Goal: Information Seeking & Learning: Check status

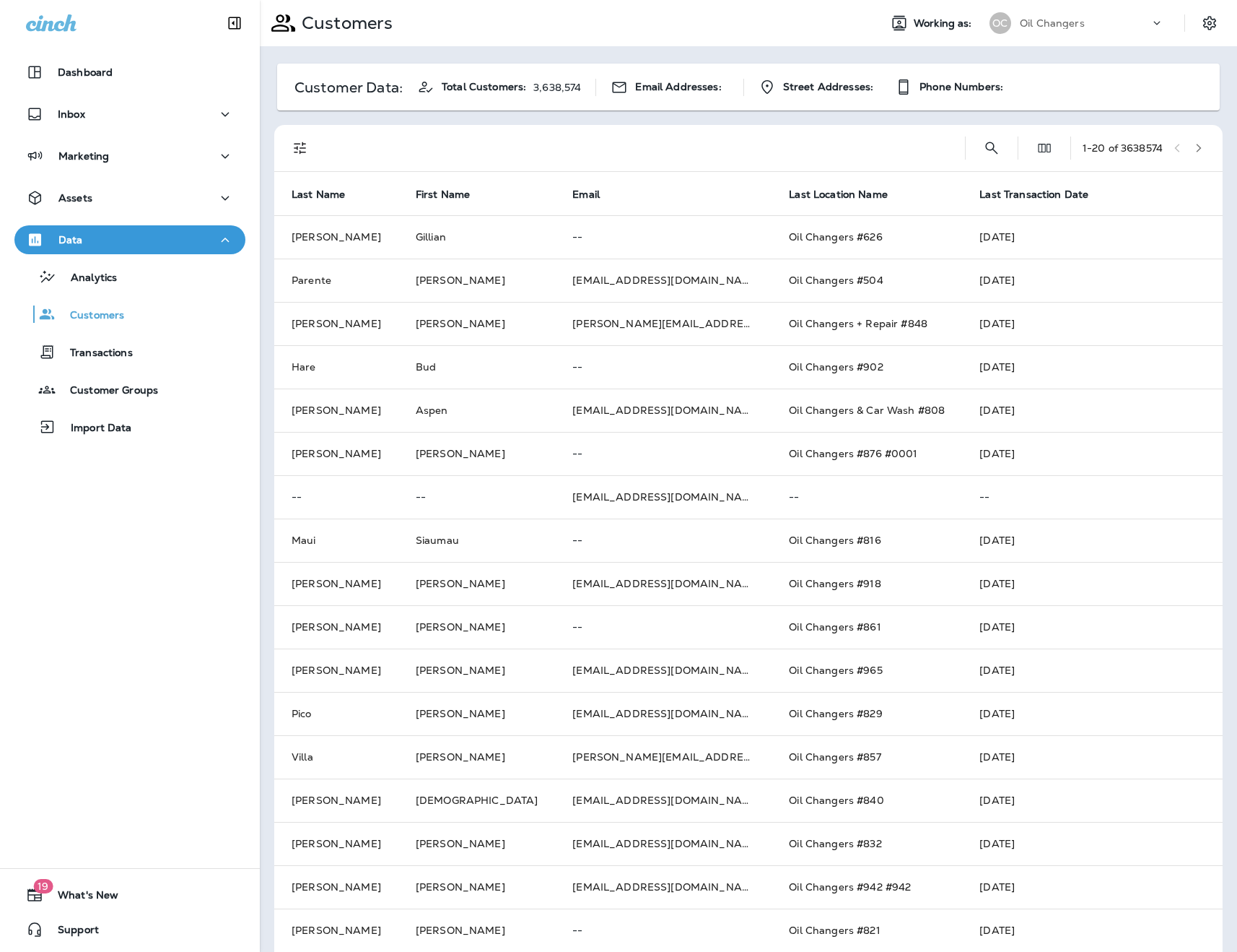
click at [290, 138] on button "Filters" at bounding box center [300, 148] width 29 height 29
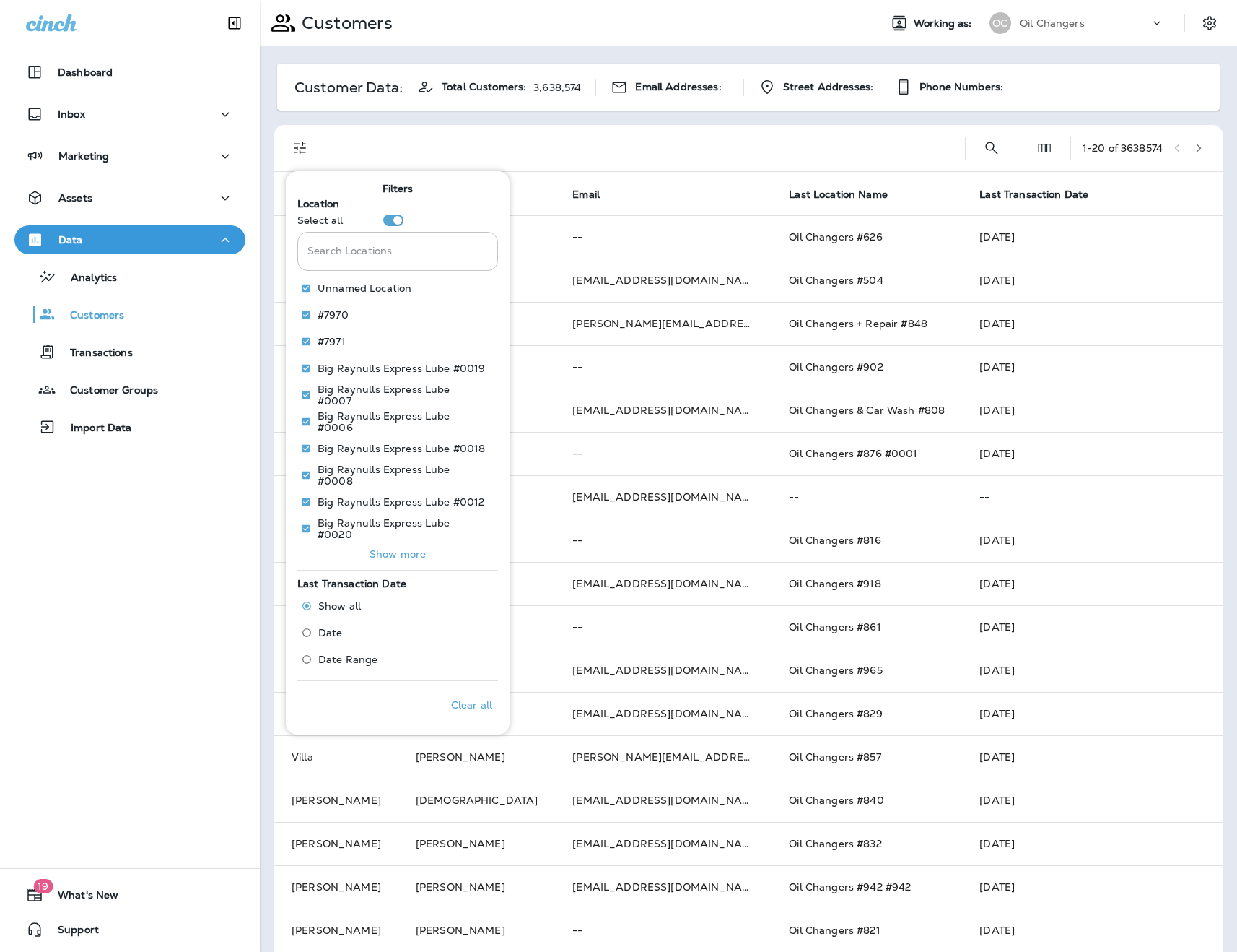
click at [400, 247] on input "Search Locations" at bounding box center [397, 251] width 201 height 38
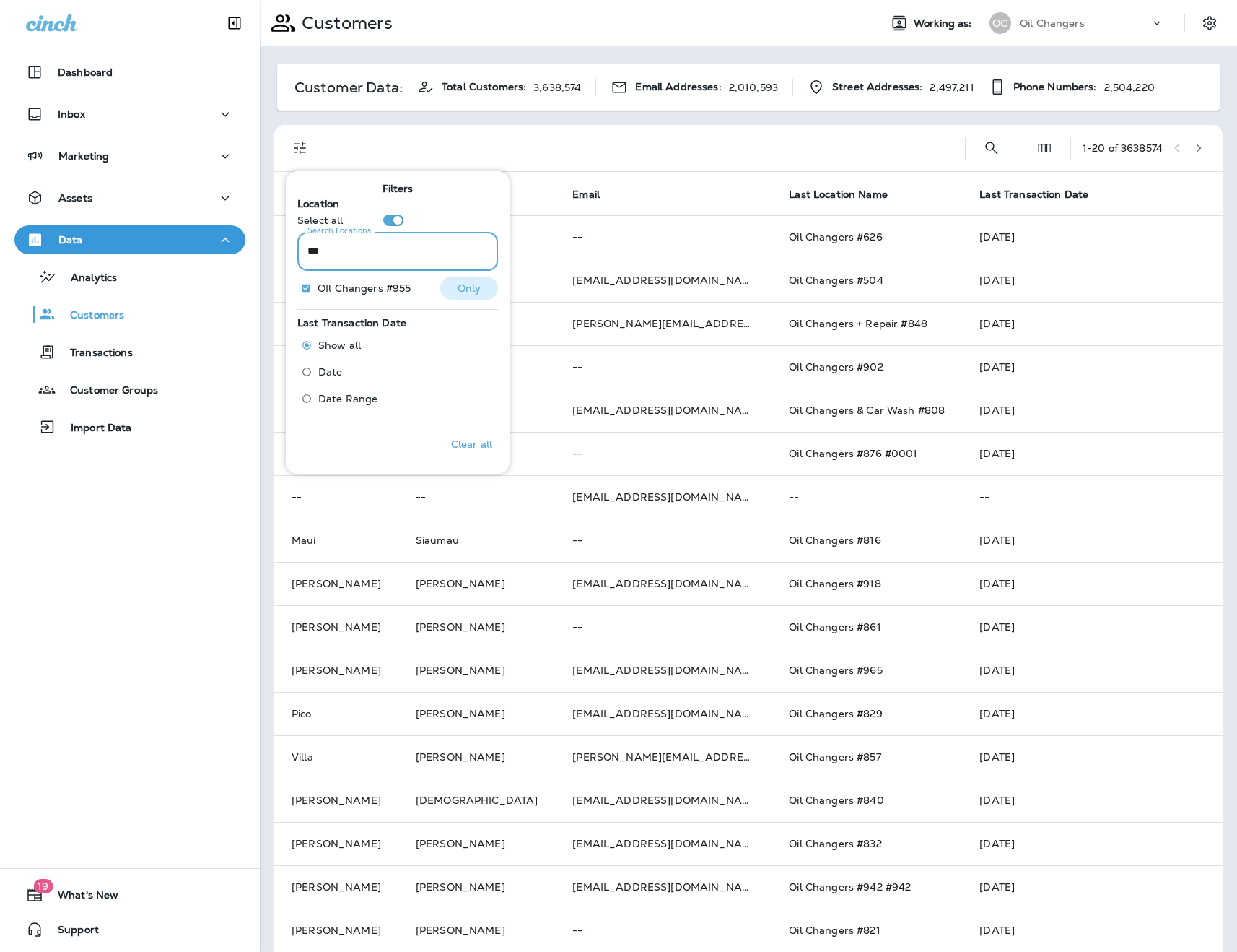
type input "***"
click at [324, 286] on p "OIl Changers #955" at bounding box center [365, 288] width 93 height 11
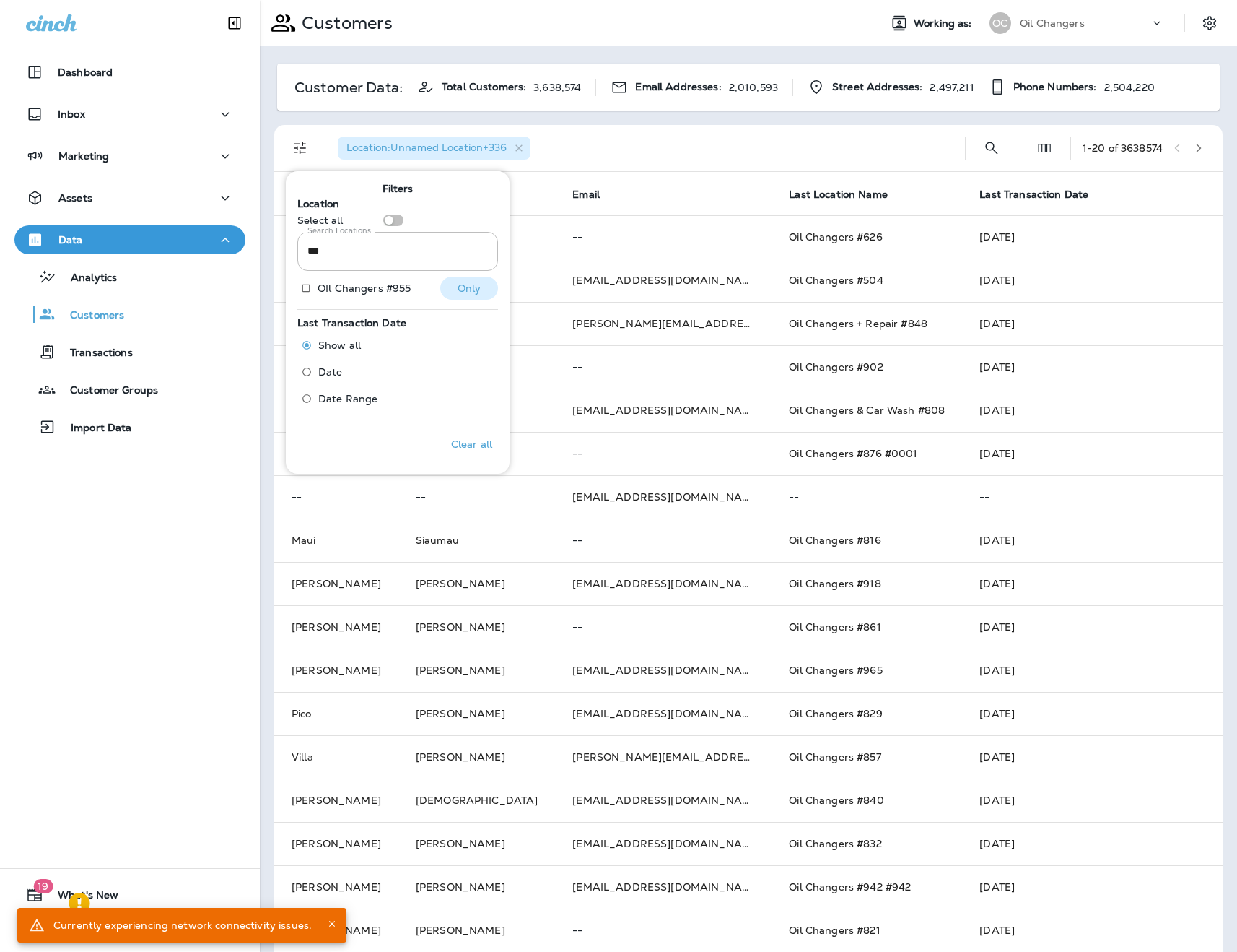
click at [470, 290] on p "Only" at bounding box center [469, 288] width 23 height 11
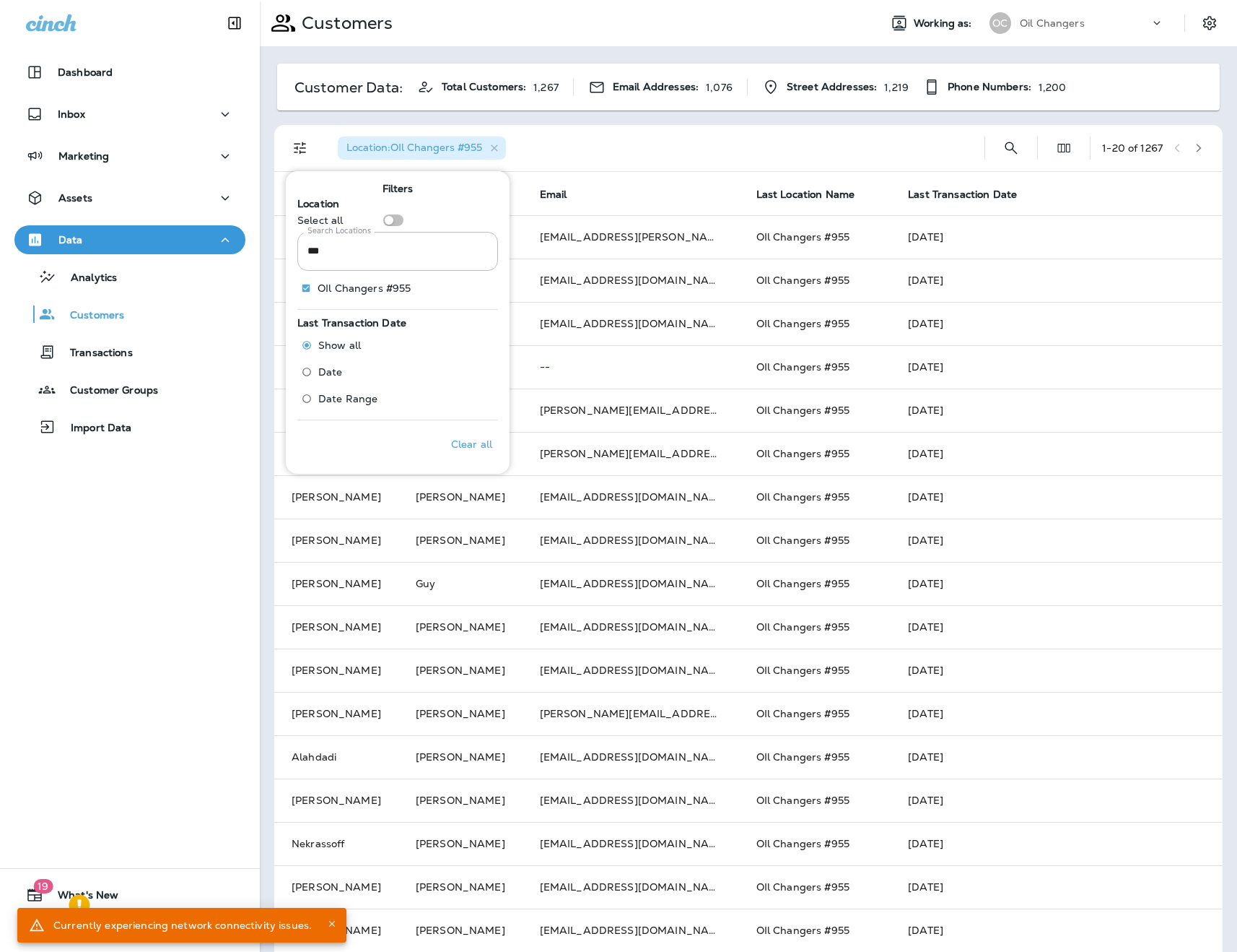
click at [642, 159] on div "Location : OIl Changers #955" at bounding box center [650, 148] width 647 height 46
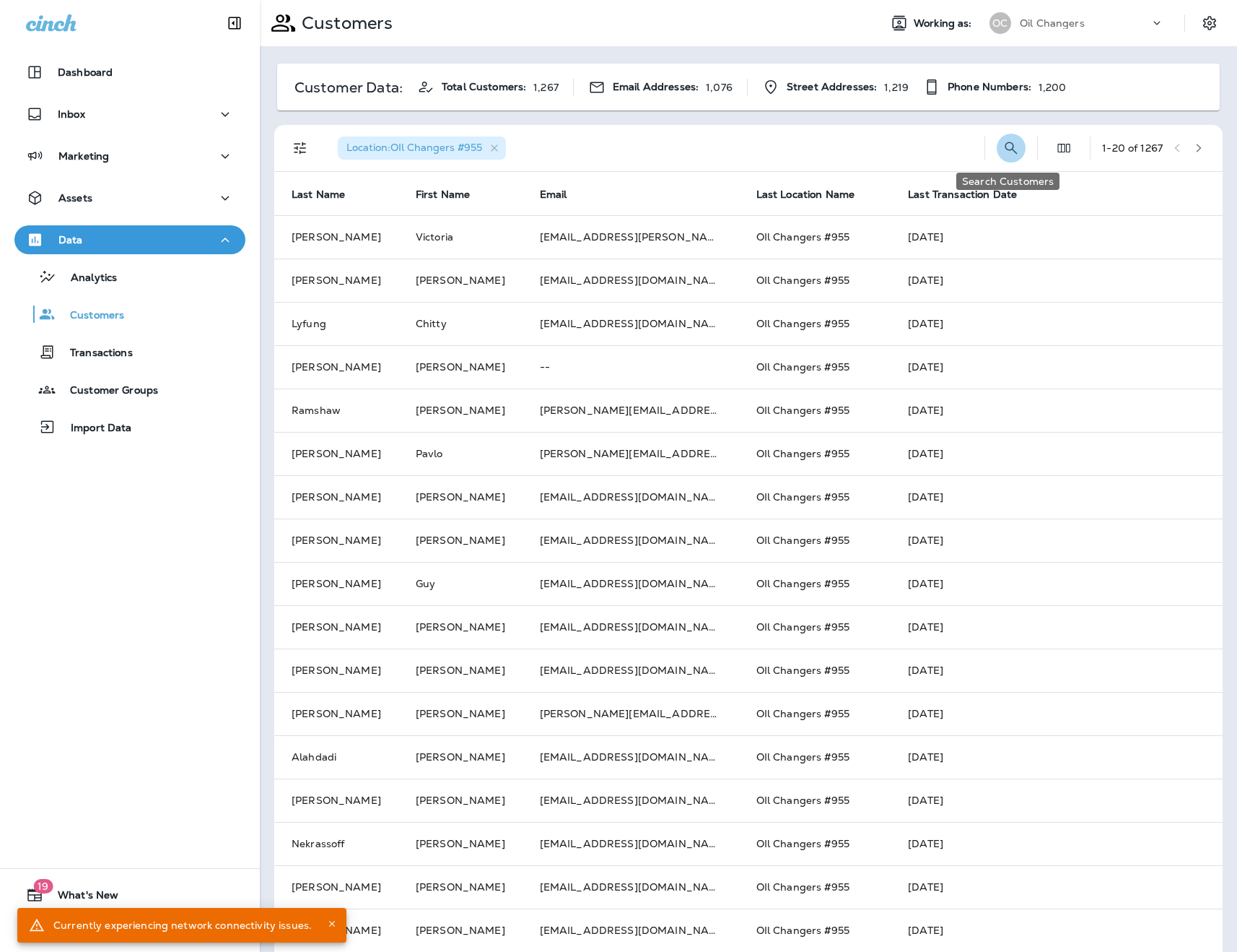
click at [1009, 144] on icon "Search Customers" at bounding box center [1011, 148] width 18 height 18
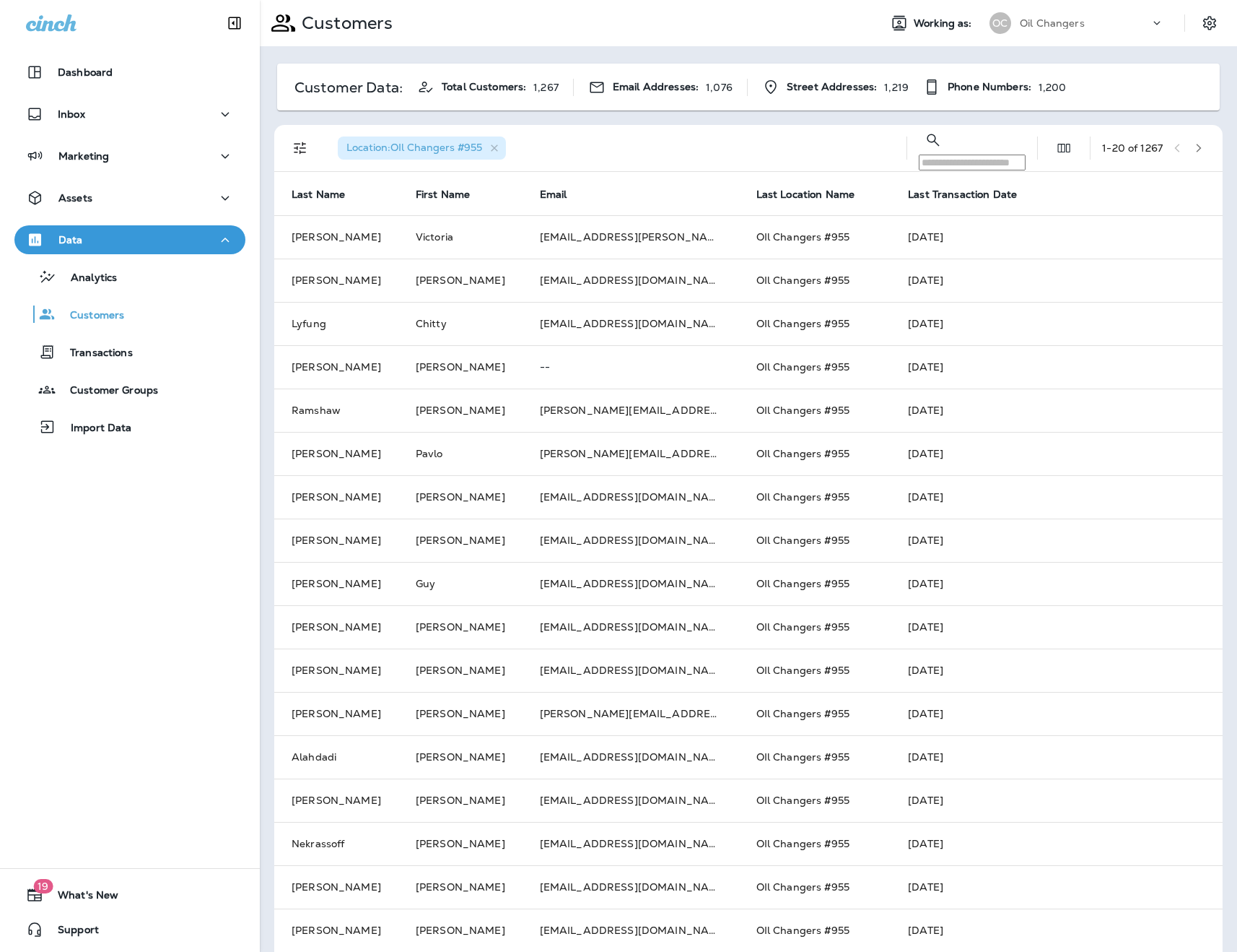
click at [919, 154] on input "text" at bounding box center [972, 162] width 107 height 16
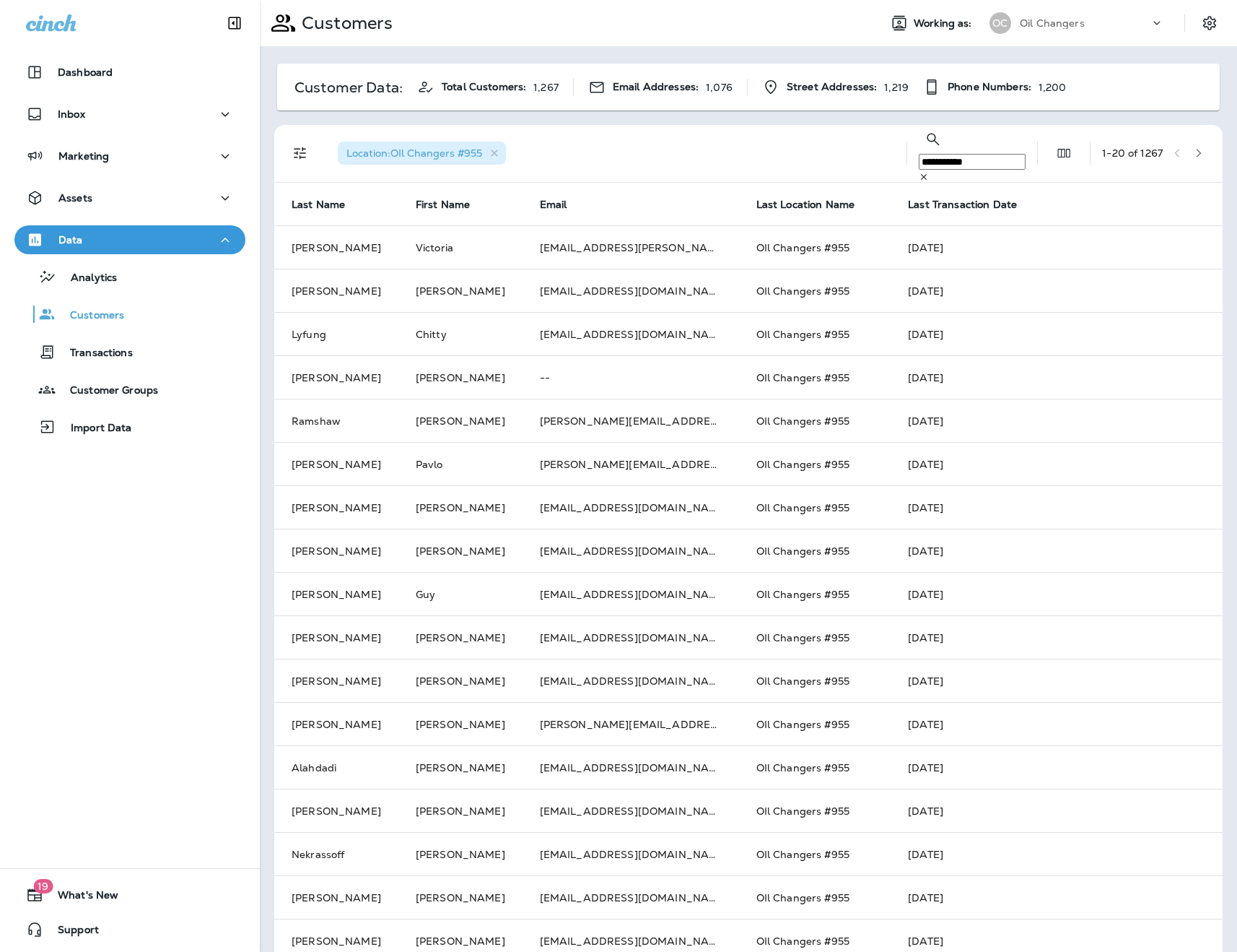
type input "**********"
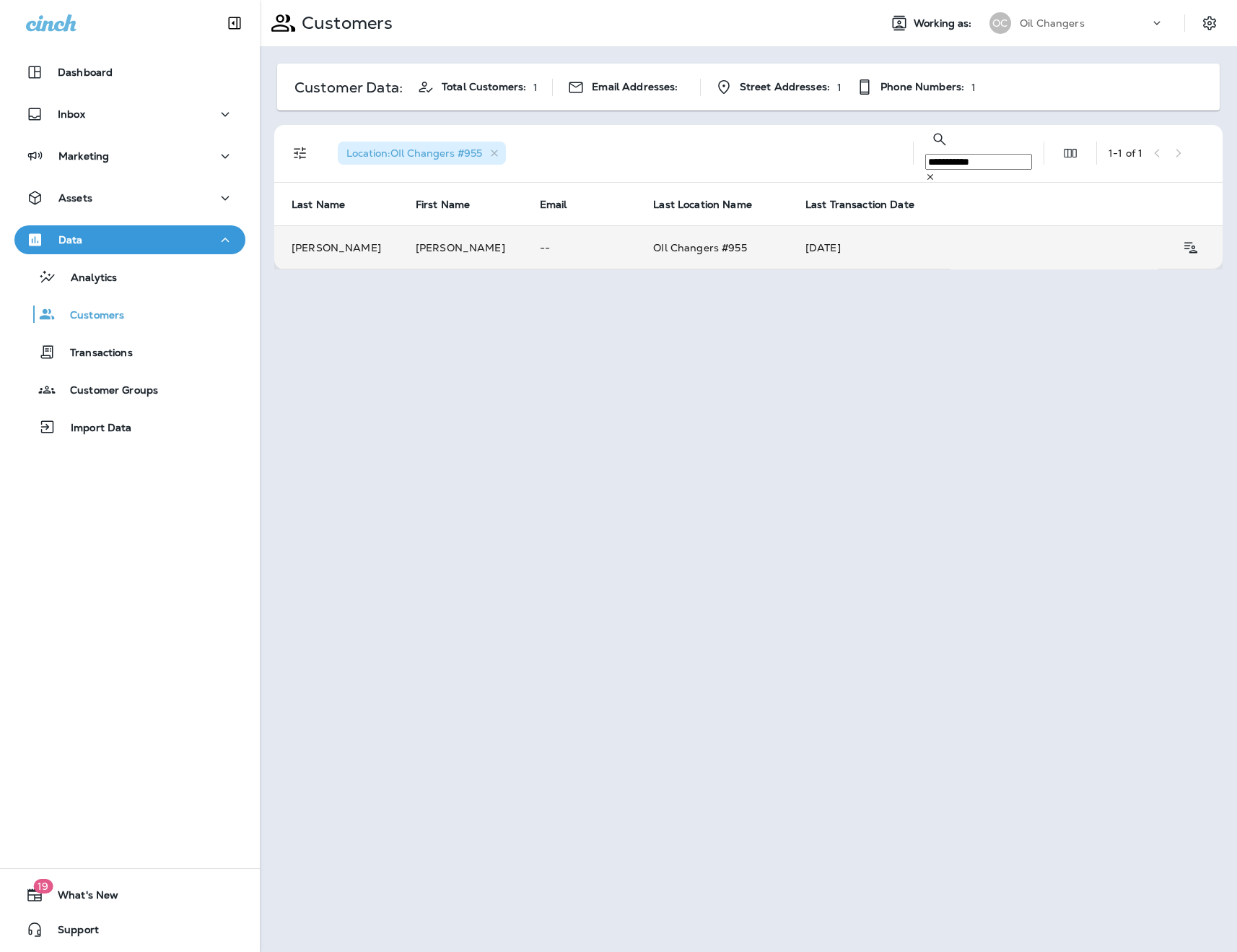
click at [420, 243] on td "[PERSON_NAME]" at bounding box center [460, 248] width 124 height 43
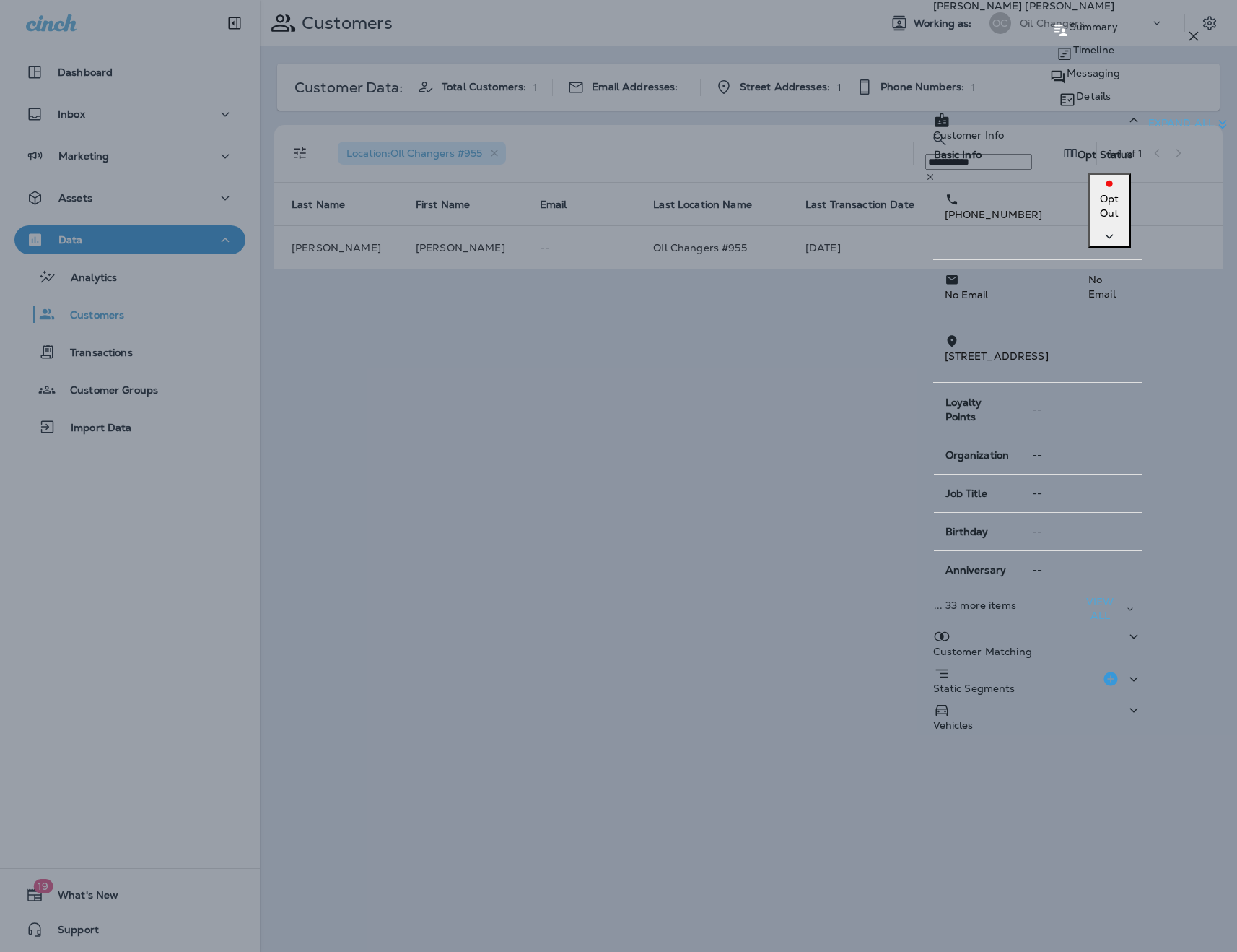
click at [1073, 55] on p "Timeline" at bounding box center [1094, 50] width 41 height 11
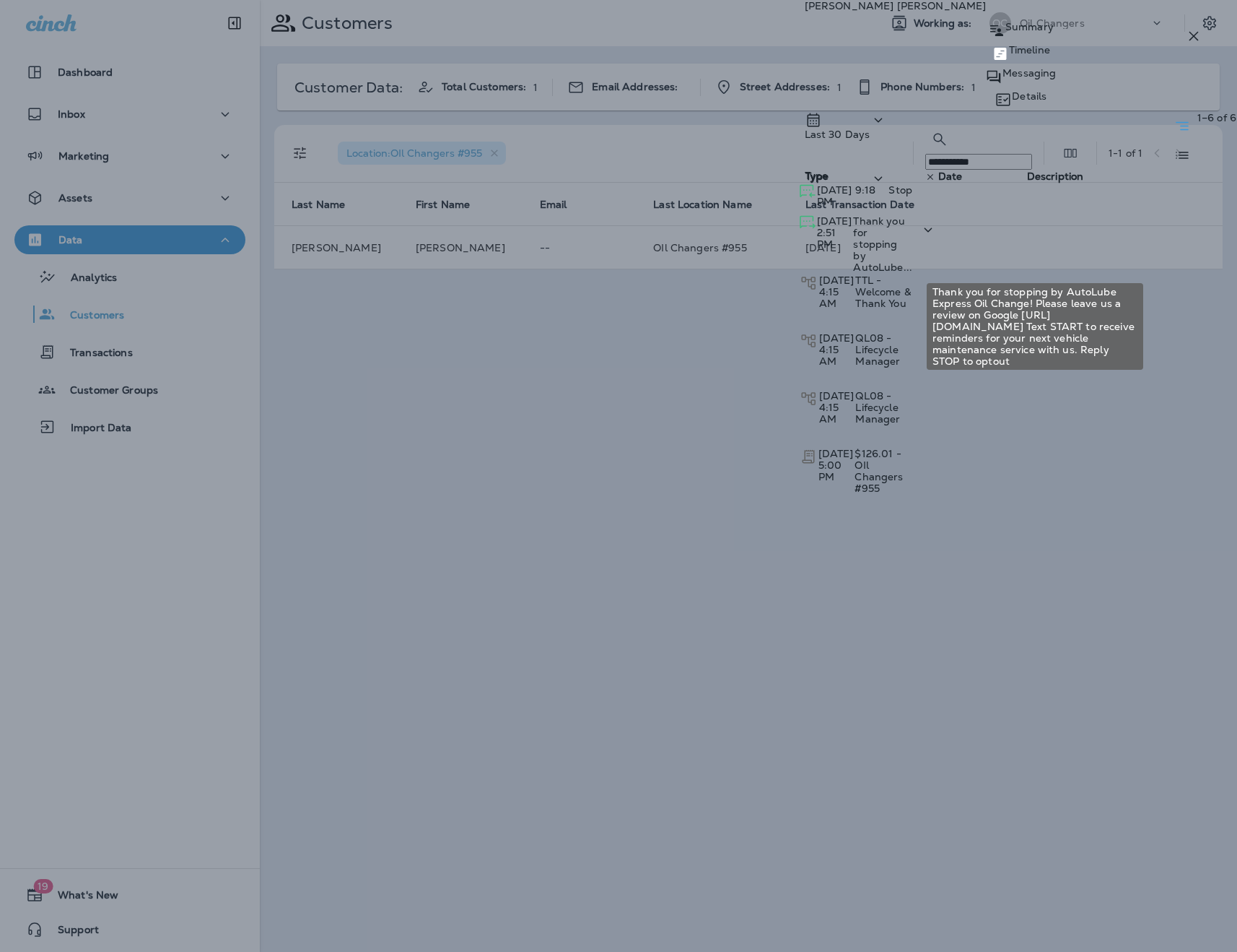
click at [913, 267] on span "Thank you for stopping by AutoLube..." at bounding box center [883, 243] width 59 height 59
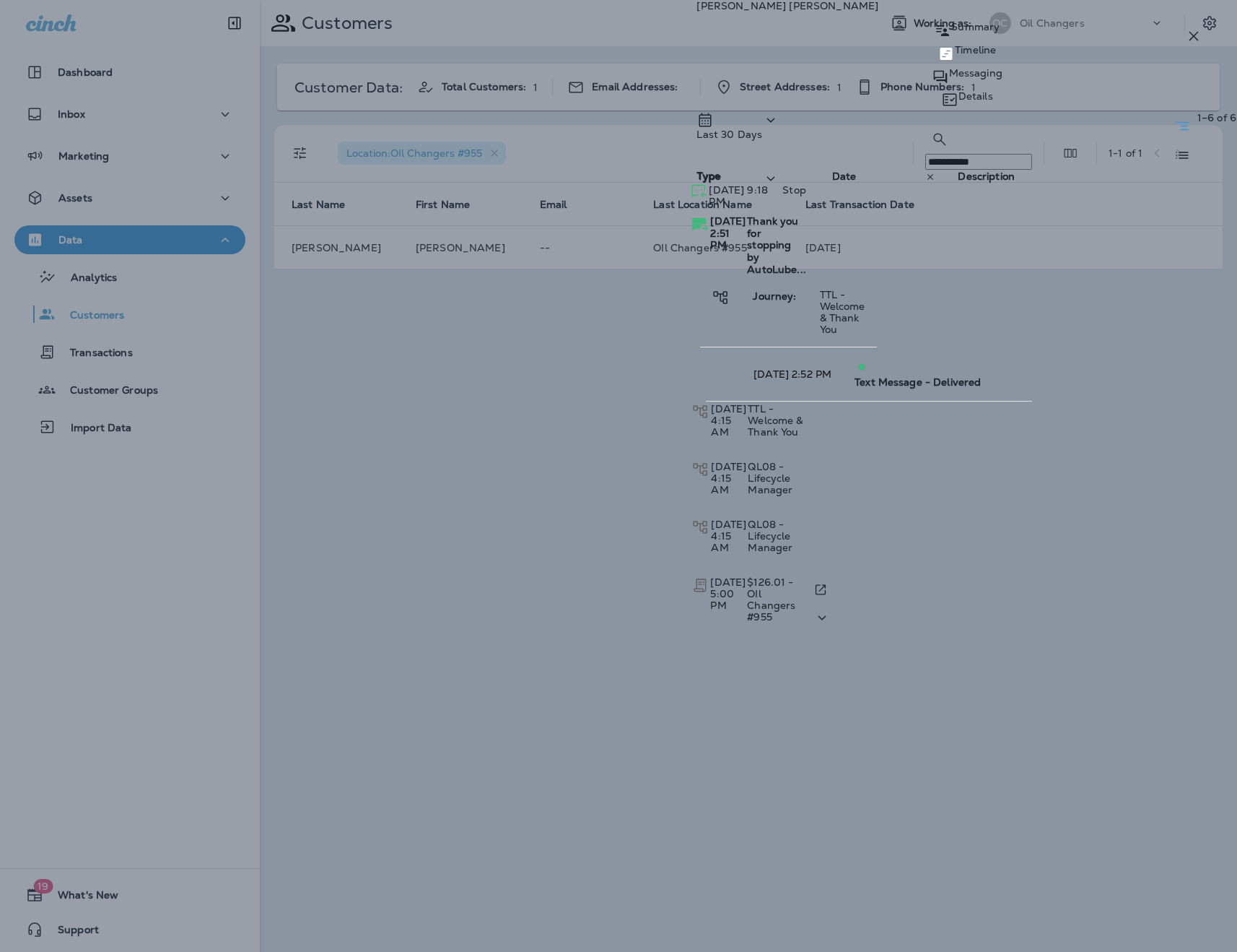
click at [796, 575] on span "$126.01 - OIl Changers #955" at bounding box center [771, 599] width 49 height 48
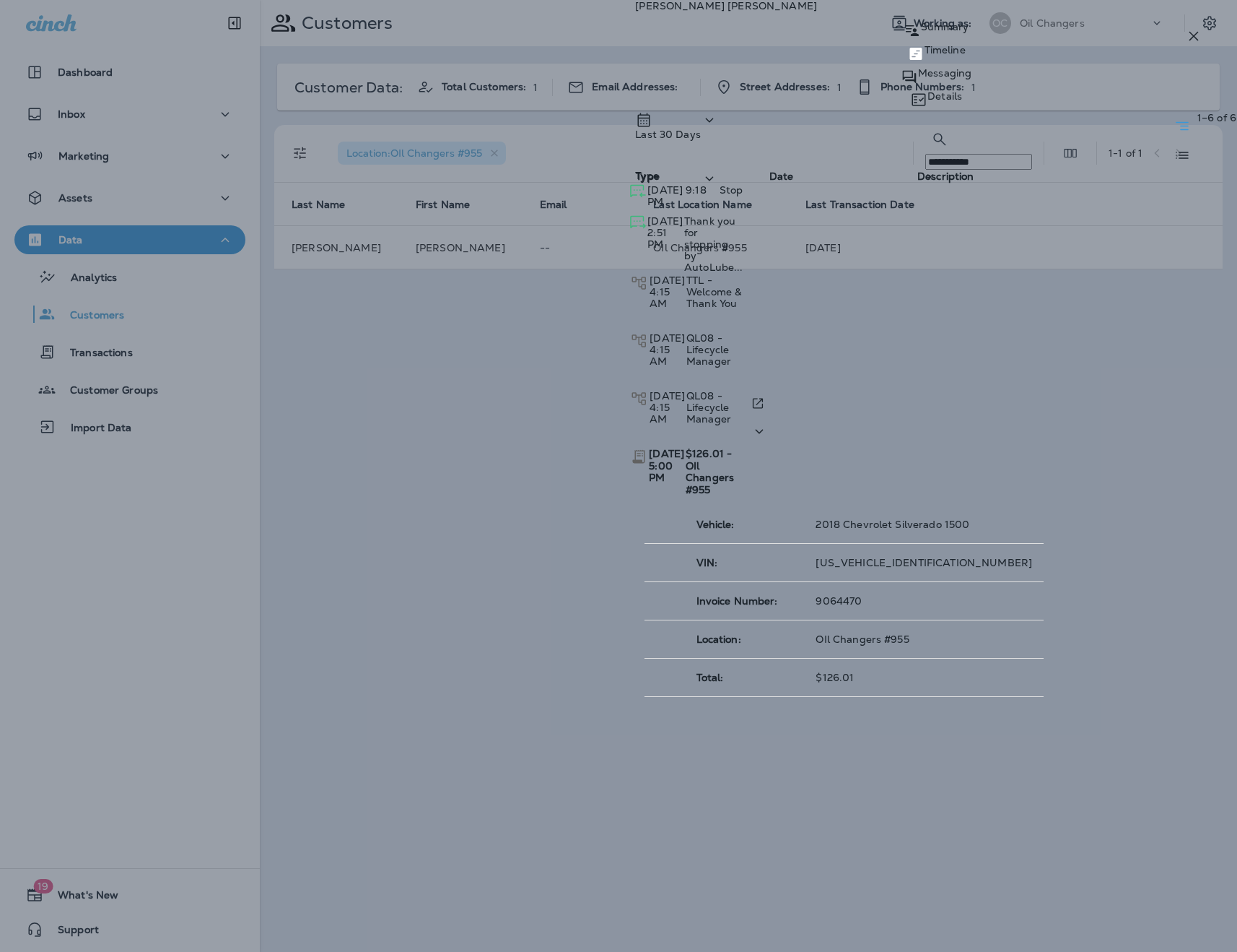
click at [731, 389] on span "QL08 - Lifecycle Manager" at bounding box center [709, 407] width 45 height 36
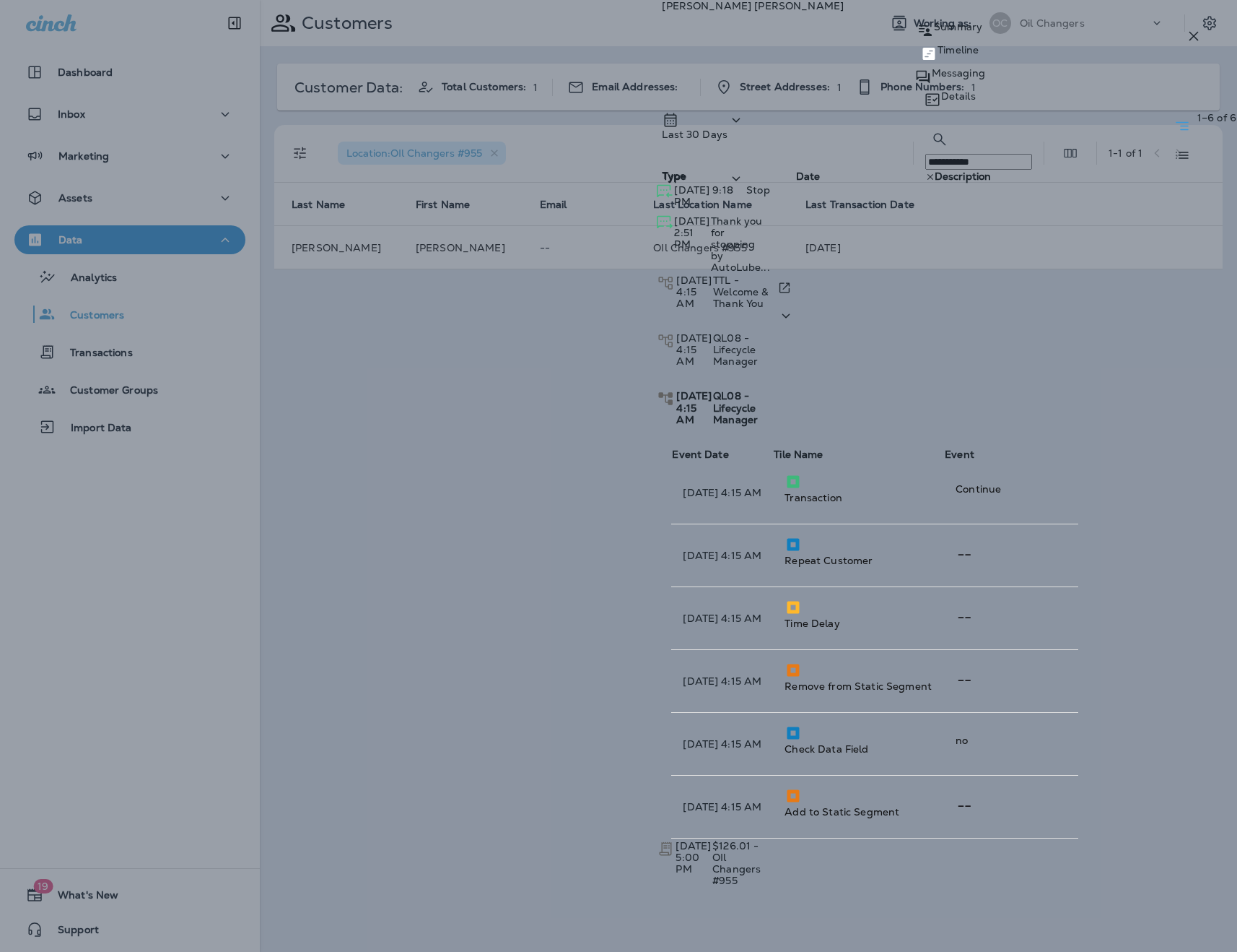
click at [769, 306] on span "TTL - Welcome & Thank You" at bounding box center [741, 292] width 55 height 36
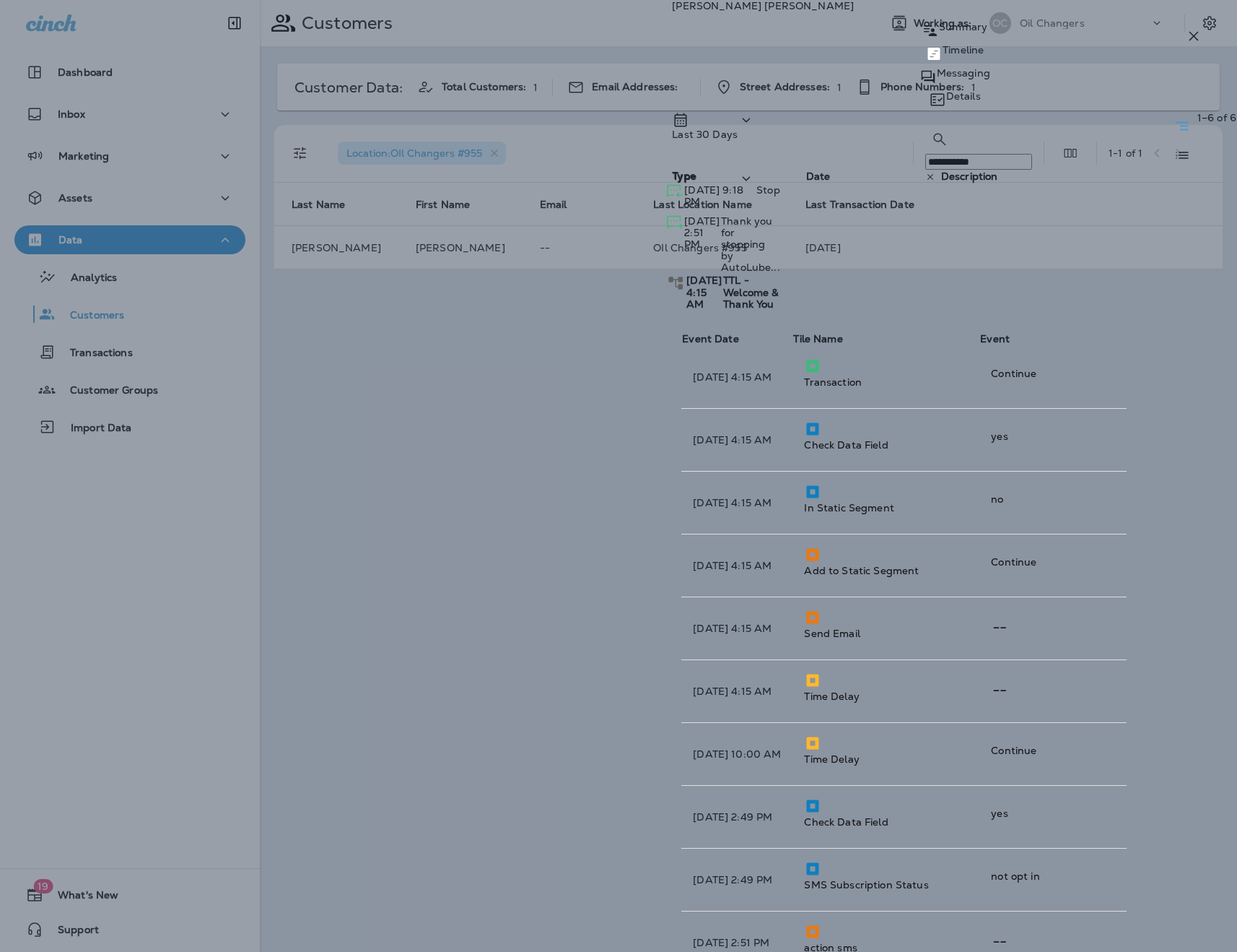
scroll to position [14, 0]
click at [781, 253] on span "Thank you for stopping by AutoLube..." at bounding box center [750, 243] width 59 height 59
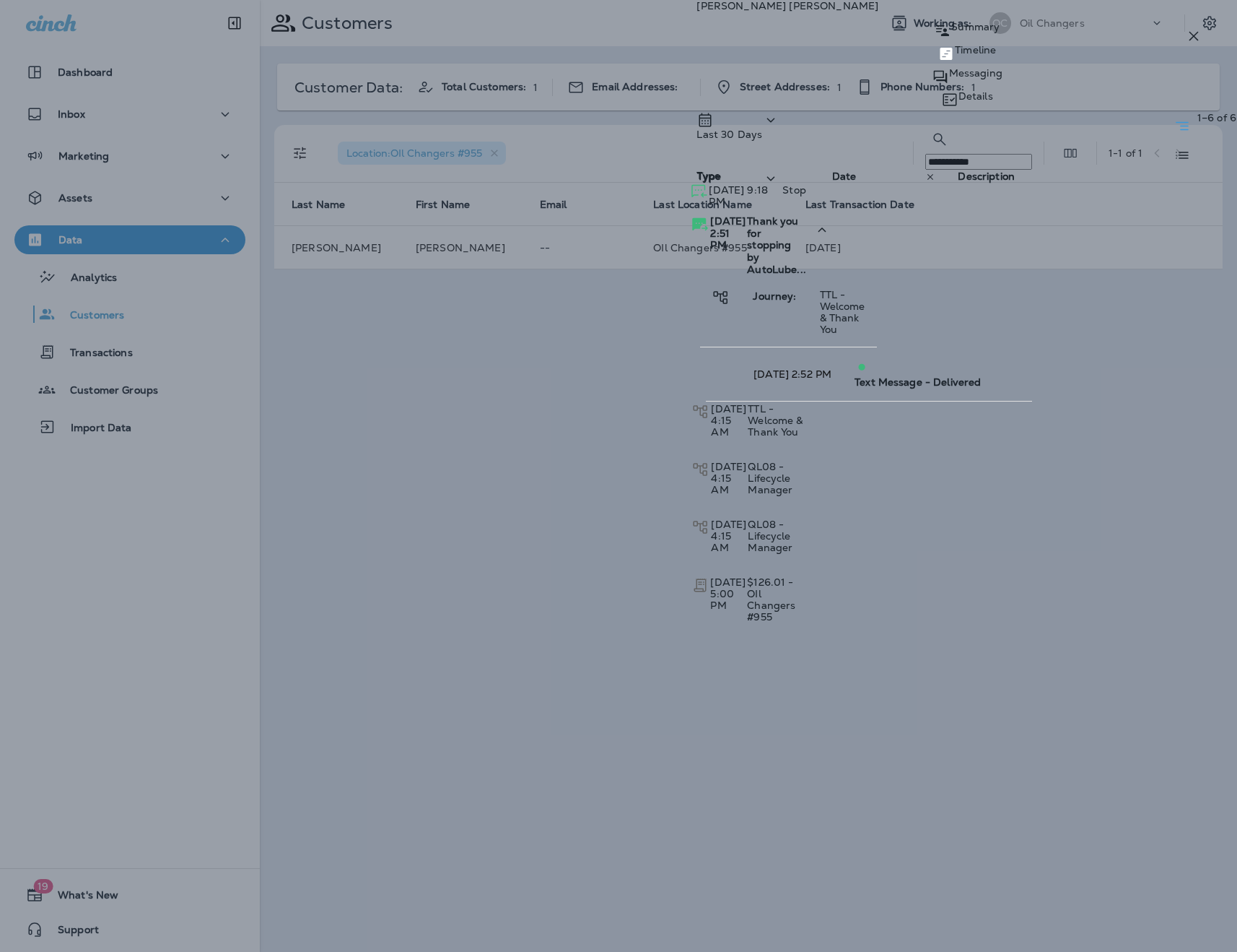
scroll to position [0, 0]
click at [806, 196] on span "Stop" at bounding box center [794, 190] width 23 height 13
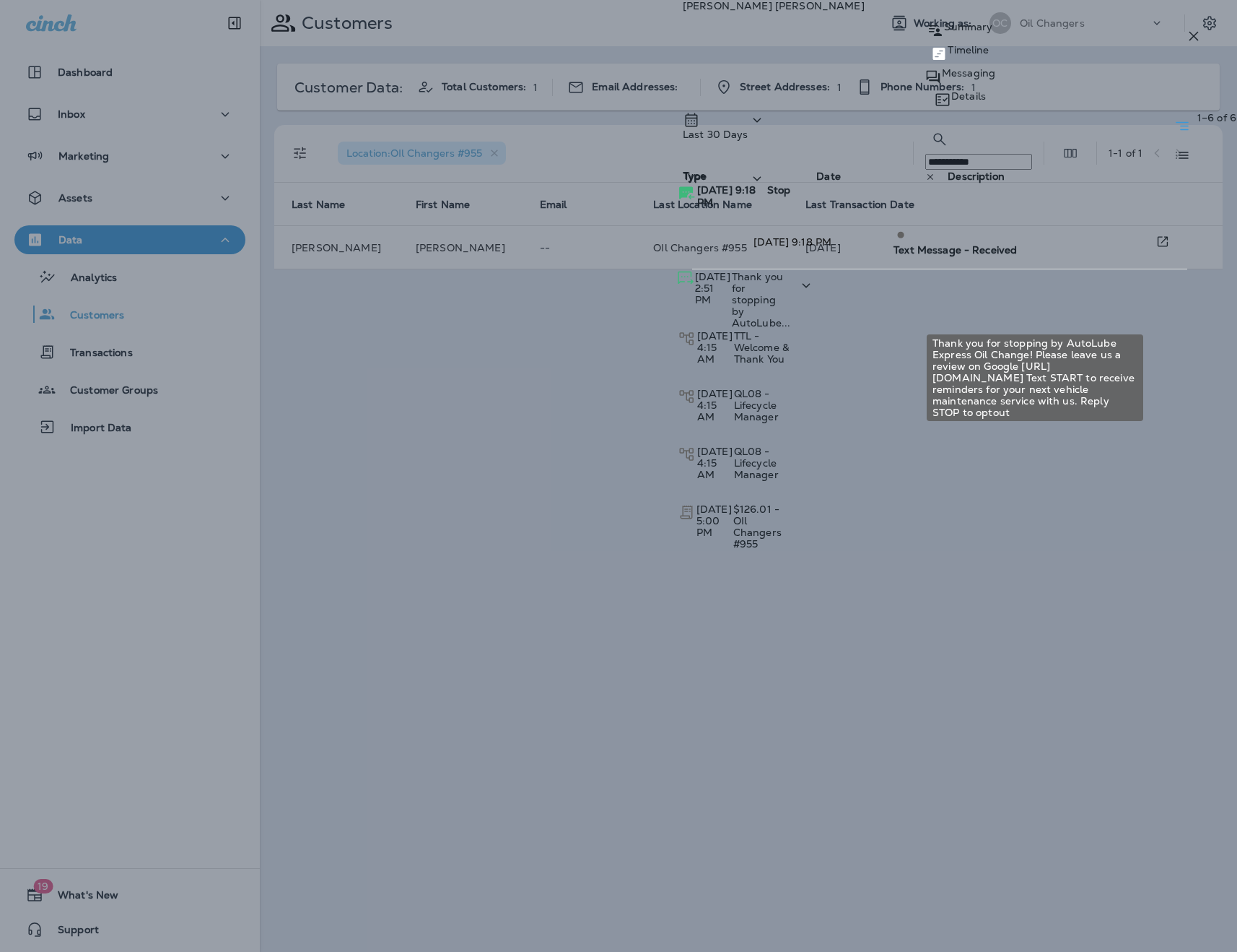
click at [791, 312] on span "Thank you for stopping by AutoLube..." at bounding box center [761, 299] width 59 height 59
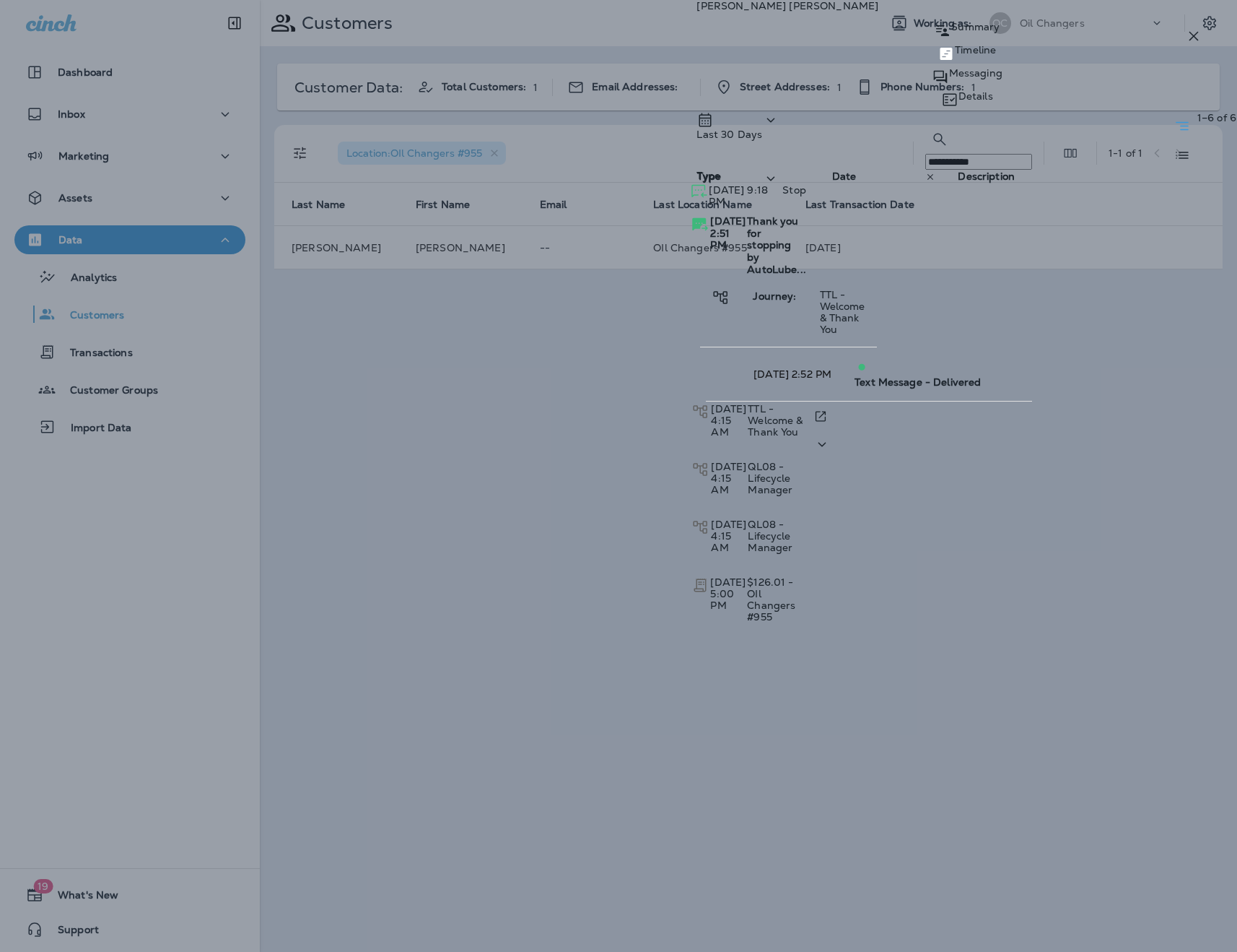
click at [803, 402] on span "TTL - Welcome & Thank You" at bounding box center [775, 420] width 55 height 36
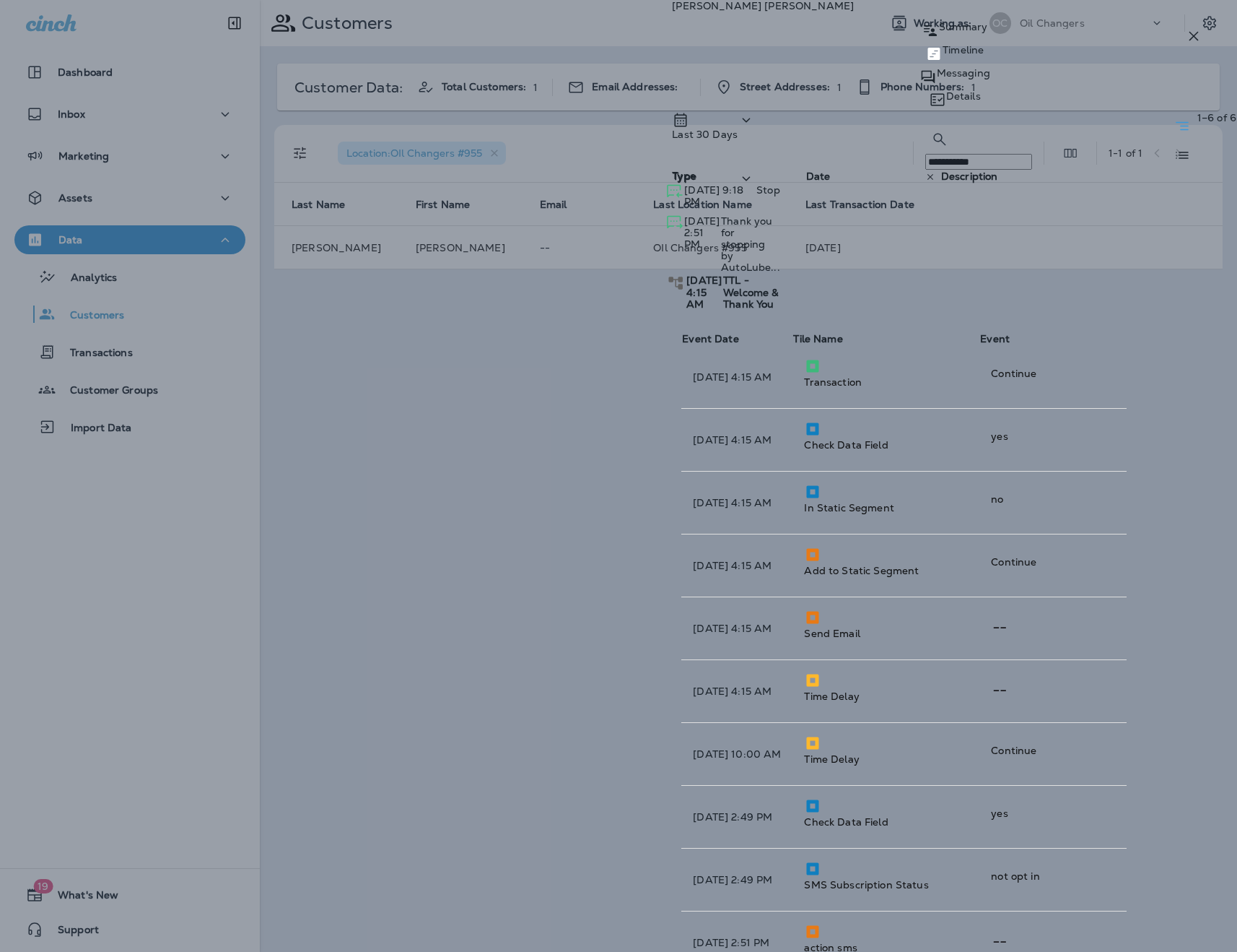
scroll to position [14, 0]
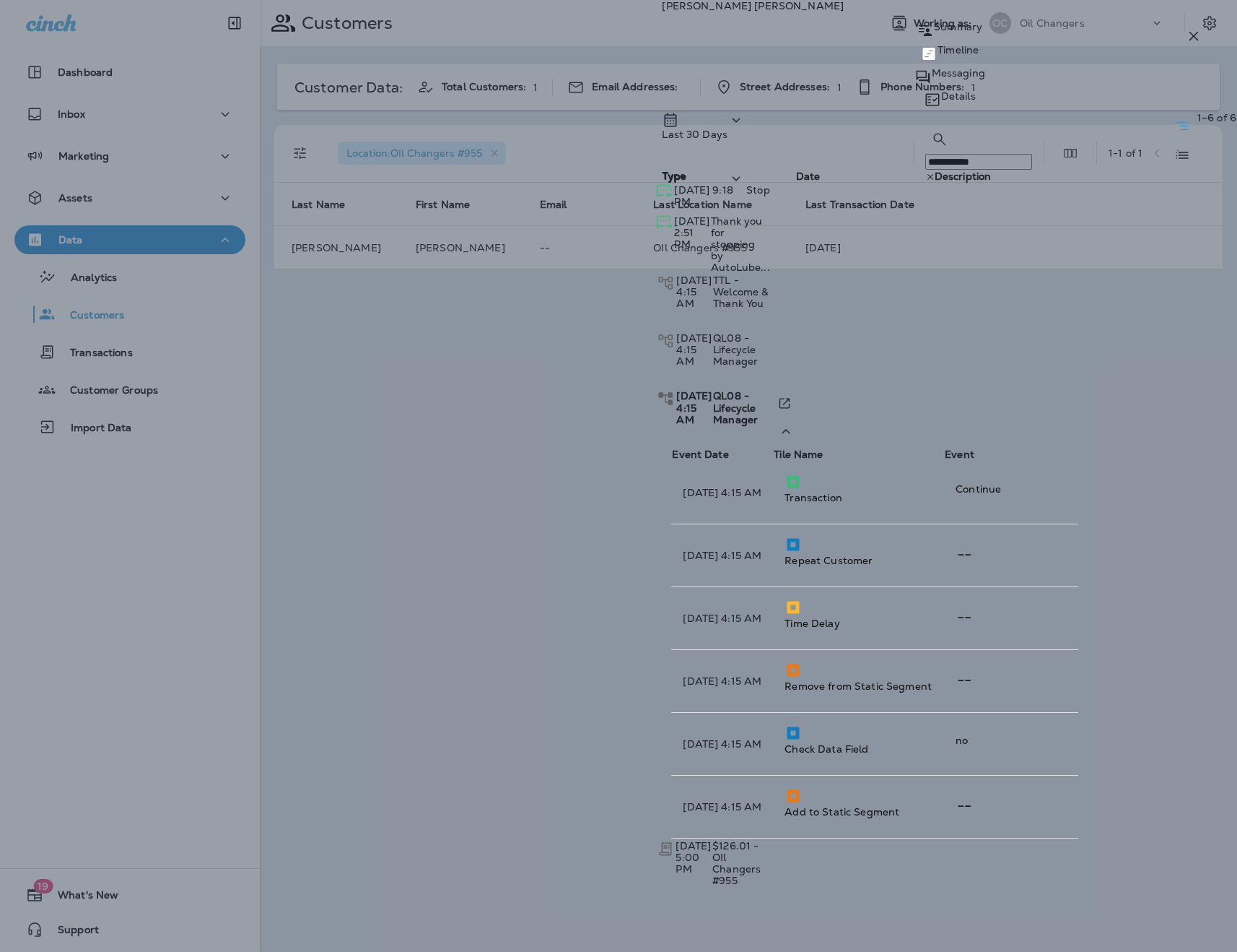
scroll to position [0, 0]
click at [761, 839] on span "$126.01 - OIl Changers #955" at bounding box center [737, 862] width 49 height 48
